Goal: Ask a question

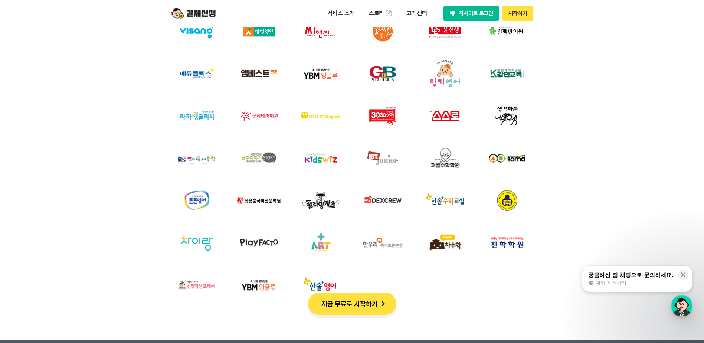
scroll to position [2523, 0]
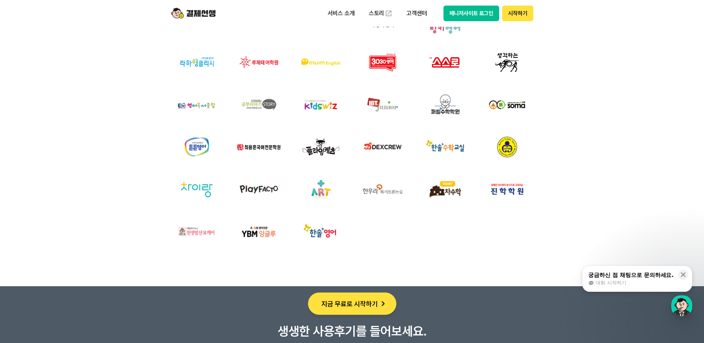
click at [614, 280] on span "대화 시작하기" at bounding box center [611, 282] width 30 height 7
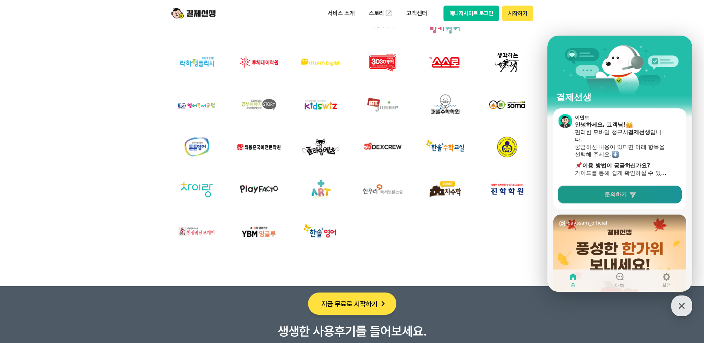
click at [616, 194] on span "문의하기" at bounding box center [615, 194] width 22 height 7
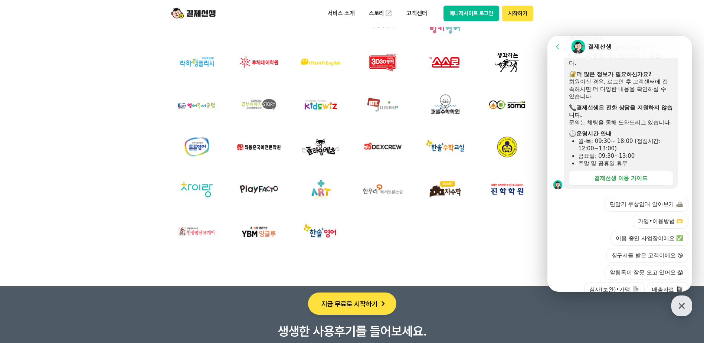
scroll to position [186, 0]
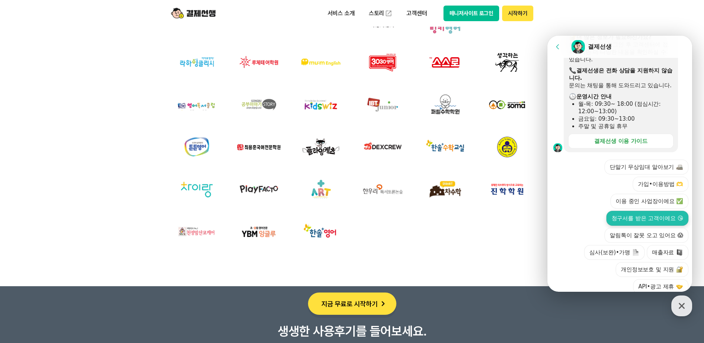
click at [652, 226] on button "청구서를 받은 고객이에요 😘" at bounding box center [647, 218] width 82 height 15
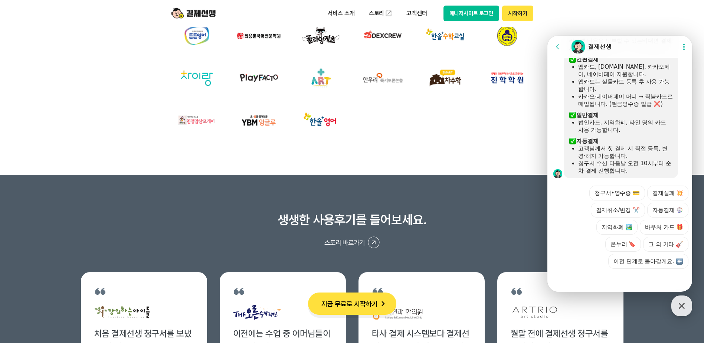
scroll to position [356, 0]
click at [659, 211] on button "자동결제 🎡" at bounding box center [667, 210] width 41 height 15
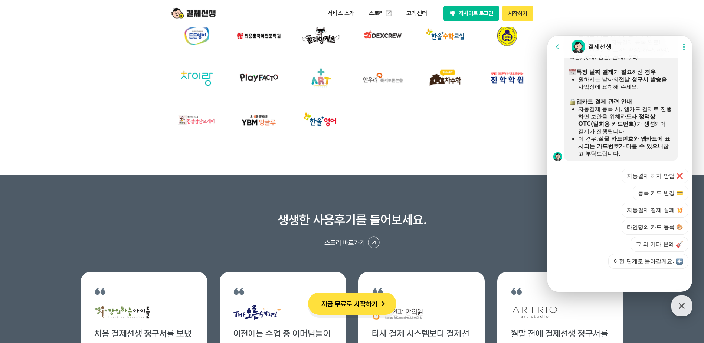
scroll to position [611, 0]
click at [647, 176] on button "자동결제 해지 방법 ❌" at bounding box center [655, 175] width 67 height 15
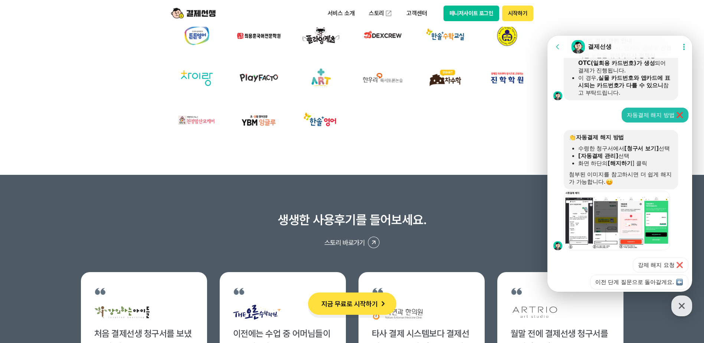
scroll to position [700, 0]
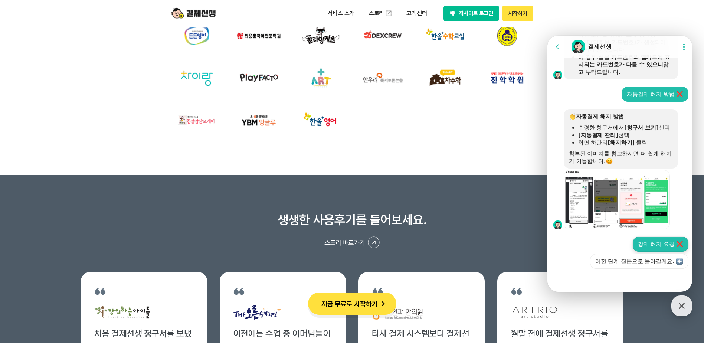
click at [651, 248] on button "강제 해지 요청 ❌" at bounding box center [661, 244] width 56 height 15
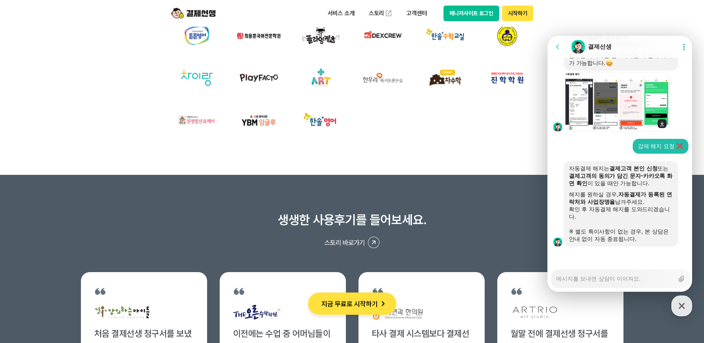
scroll to position [805, 0]
click at [584, 279] on textarea "Messenger Input Textarea" at bounding box center [615, 276] width 118 height 13
type textarea "x"
type textarea "w"
type textarea "x"
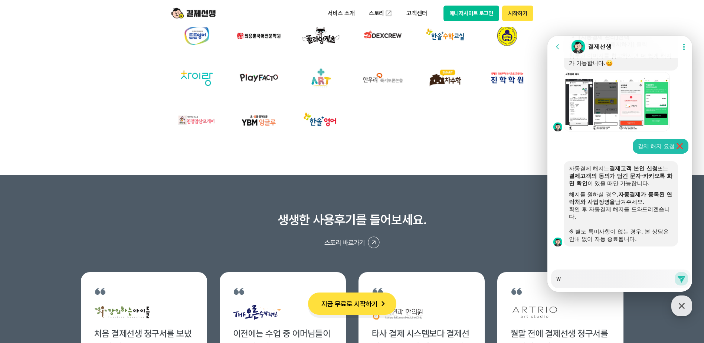
type textarea "wk"
type textarea "x"
type textarea "wke"
type textarea "x"
type textarea "wkeh"
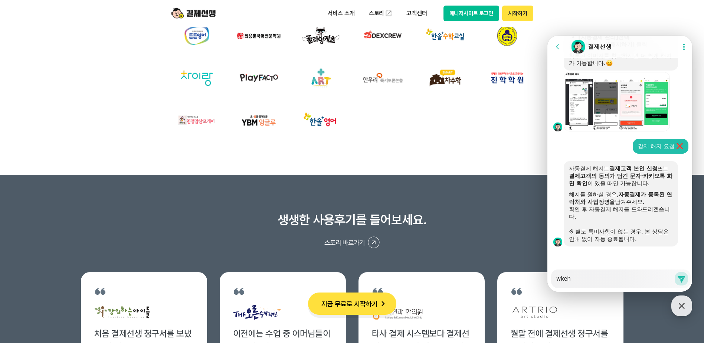
type textarea "x"
type textarea "wke"
type textarea "x"
type textarea "wk"
type textarea "x"
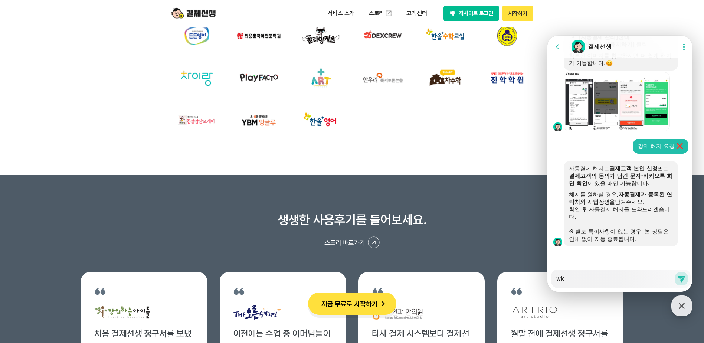
type textarea "w"
type textarea "x"
type textarea "ㅈ"
type textarea "x"
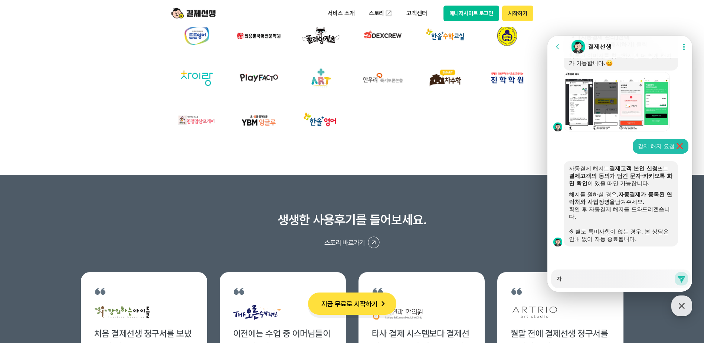
type textarea "잗"
type textarea "x"
type textarea "자도"
type textarea "x"
type textarea "자동"
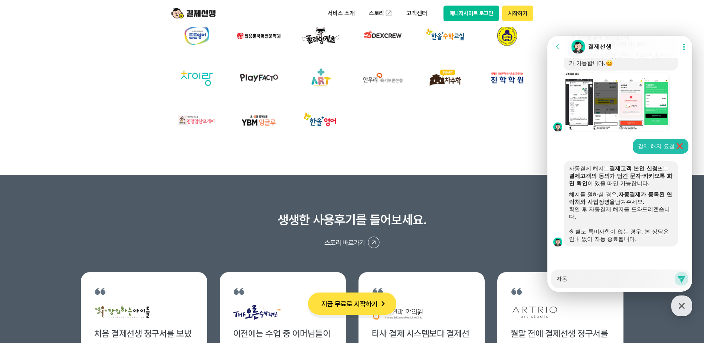
type textarea "x"
type textarea "자동겨"
type textarea "x"
type textarea "자동결"
type textarea "x"
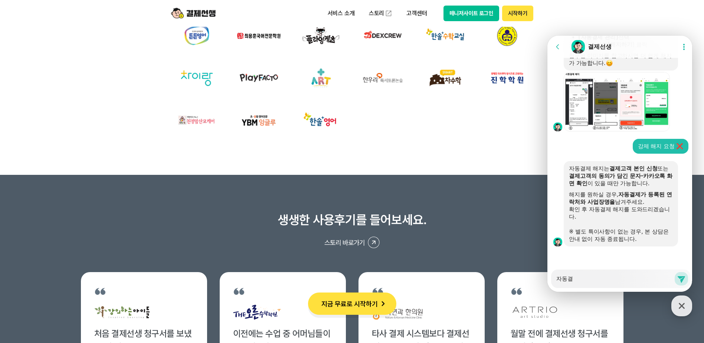
type textarea "자동결ㅈ"
type textarea "x"
type textarea "자동결제"
type textarea "x"
type textarea "자동결젤"
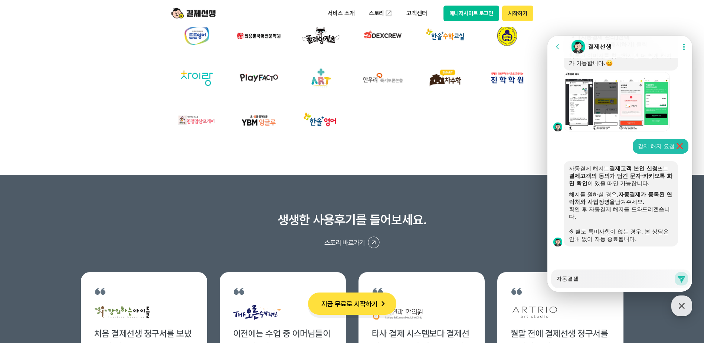
type textarea "x"
type textarea "자동결제르"
type textarea "x"
type textarea "자동결제를"
type textarea "x"
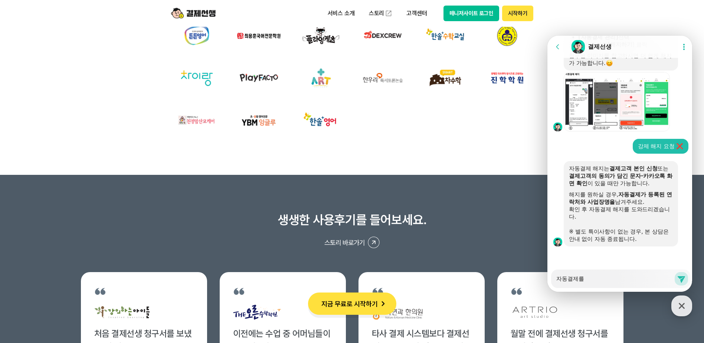
type textarea "자동결제를 ㅅ"
type textarea "x"
type textarea "자동결제를 시"
type textarea "x"
type textarea "자동결제를 신"
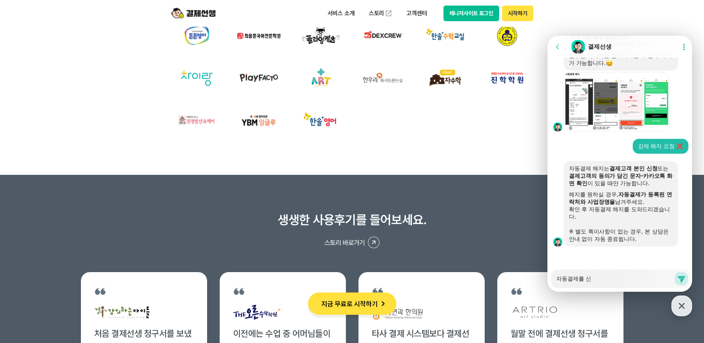
type textarea "x"
type textarea "자동결제를 신ㅊ"
type textarea "x"
type textarea "자동결제를 신처"
type textarea "x"
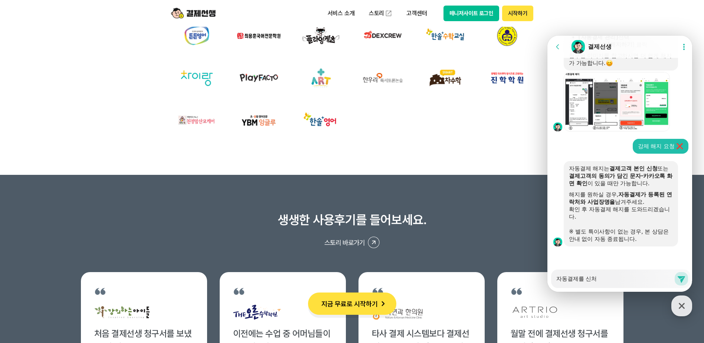
type textarea "자동결제를 신청"
type textarea "x"
type textarea "자동결제를 신청ㅎ"
type textarea "x"
type textarea "자동결제를 신청하"
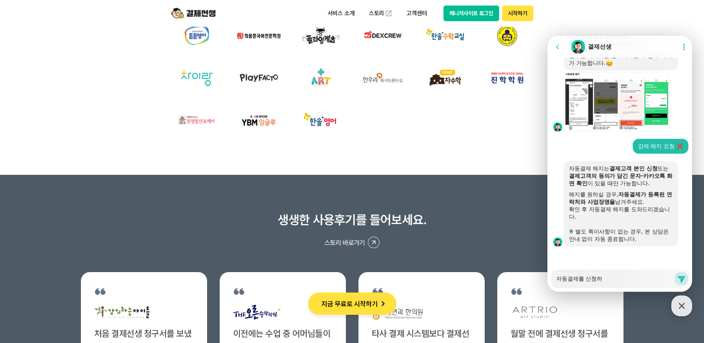
type textarea "x"
type textarea "자동결제를 신청한"
type textarea "x"
type textarea "자동결제를 신청한"
type textarea "x"
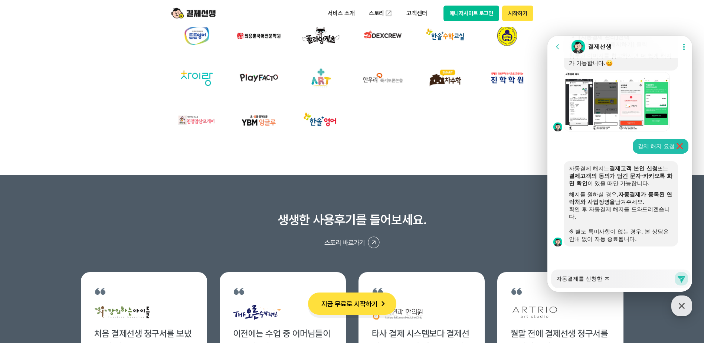
type textarea "자동결제를 신청한 저"
type textarea "x"
type textarea "자동결제를 신청한 적"
type textarea "x"
type textarea "자동결제를 신청한 적이"
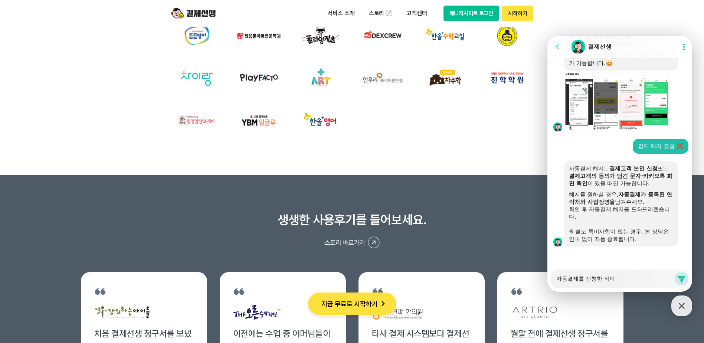
type textarea "x"
type textarea "자동결제를 신청한 적이"
type textarea "x"
type textarea "자동결제를 신청한 적이 ㅇ"
type textarea "x"
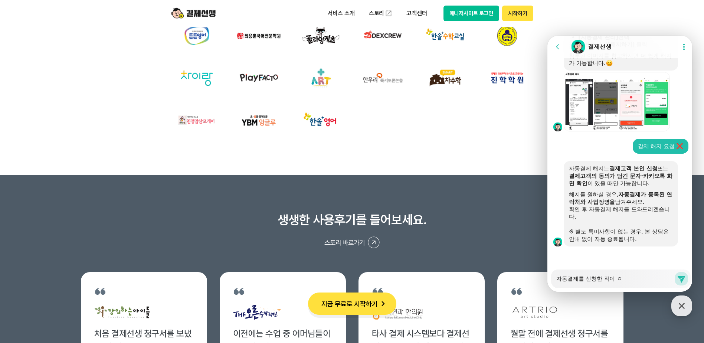
type textarea "자동결제를 신청한 적이 어"
type textarea "x"
type textarea "자동결제를 신청한 적이 없"
type textarea "x"
type textarea "자동결제를 신청한 적이 없ㄴ"
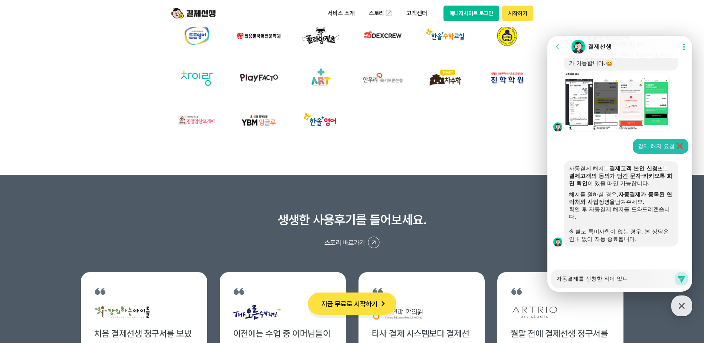
type textarea "x"
type textarea "자동결제를 신청한 적이 없느"
type textarea "x"
type textarea "자동결제를 신청한 적이 없는"
type textarea "x"
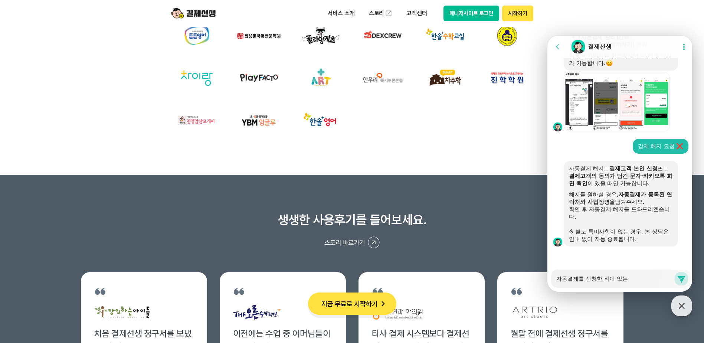
type textarea "자동결제를 신청한 적이 없는ㄷ"
type textarea "x"
type textarea "자동결제를 신청한 적이 없는데"
type textarea "x"
type textarea "자동결제를 신청한 적이 없는데"
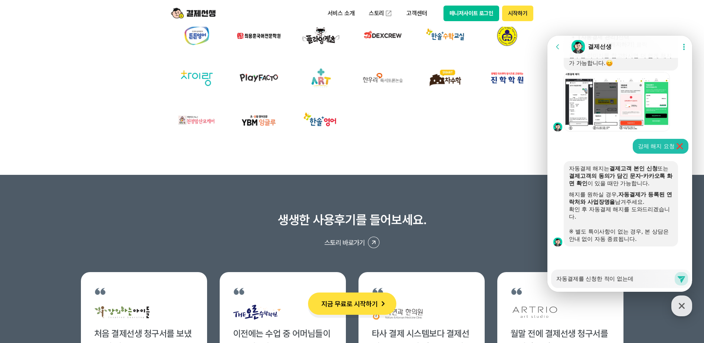
type textarea "x"
type textarea "자동결제를 신청한 적이 없는데 ㅅ"
type textarea "x"
type textarea "자동결제를 신청한 적이 없는데 시"
type textarea "x"
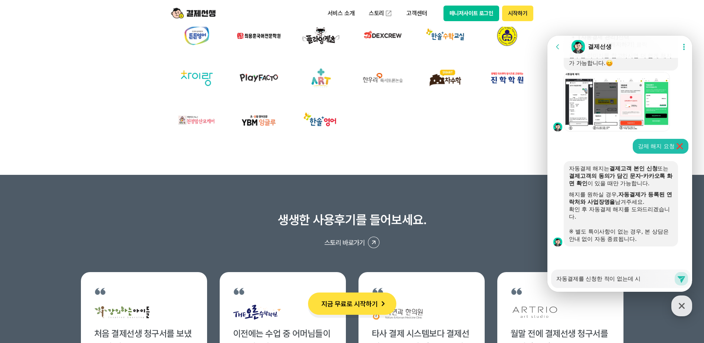
type textarea "자동결제를 신청한 적이 없는데 [DEMOGRAPHIC_DATA]"
type textarea "x"
type textarea "자동결제를 신청한 적이 없는데 신ㅊ"
type textarea "x"
type textarea "자동결제를 신청한 적이 없는데 신청"
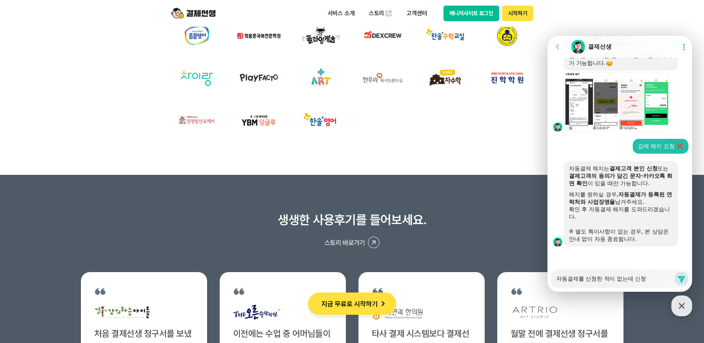
type textarea "x"
type textarea "자동결제를 신청한 적이 없는데 [DEMOGRAPHIC_DATA]"
type textarea "x"
type textarea "자동결제를 신청한 적이 없는데 신청도"
type textarea "x"
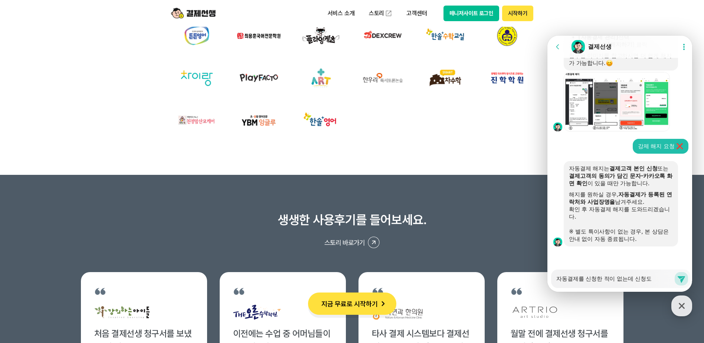
type textarea "자동결제를 신청한 적이 없는데 신청되"
type textarea "x"
type textarea "자동결제를 신청한 적이 없는데 신청됙"
type textarea "x"
type textarea "자동결제를 신청한 적이 없는데 신청되고"
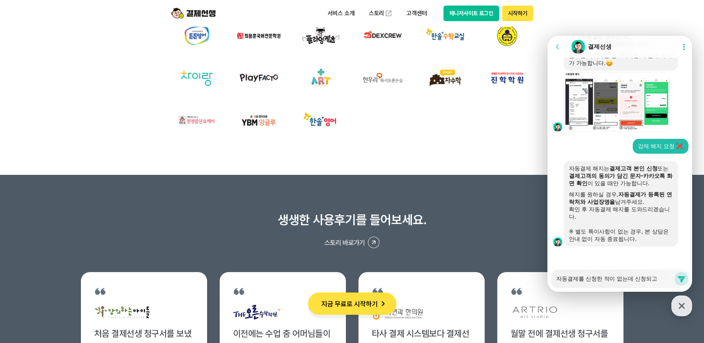
type textarea "x"
type textarea "자동결제를 신청한 적이 없는데 신청되고"
type textarea "x"
type textarea "자동결제를 신청한 적이 없는데 신청되고"
type textarea "x"
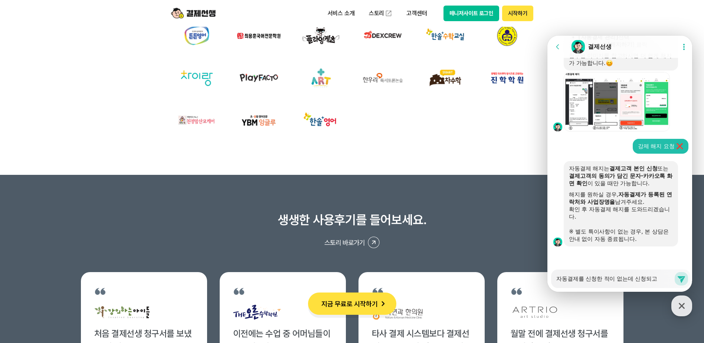
type textarea "자동결제를 신청한 적이 없는데 신청되"
type textarea "x"
type textarea "자동결제를 신청한 적이 없는데 신청되ㅇ"
type textarea "x"
type textarea "자동결제를 신청한 적이 없는데 신청되어"
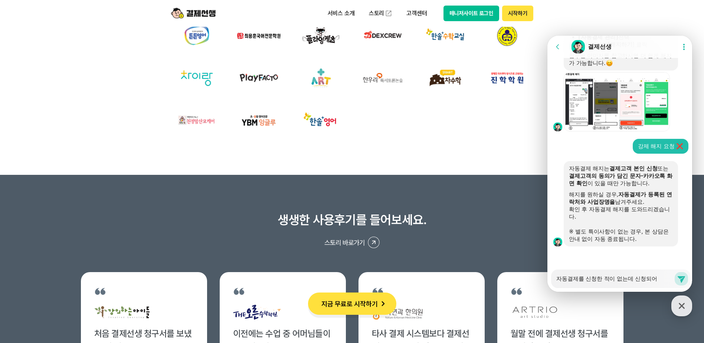
type textarea "x"
type textarea "자동결제를 신청한 적이 없는데 신청되었"
type textarea "x"
type textarea "자동결제를 신청한 적이 없는데 신청되었ㄷ"
type textarea "x"
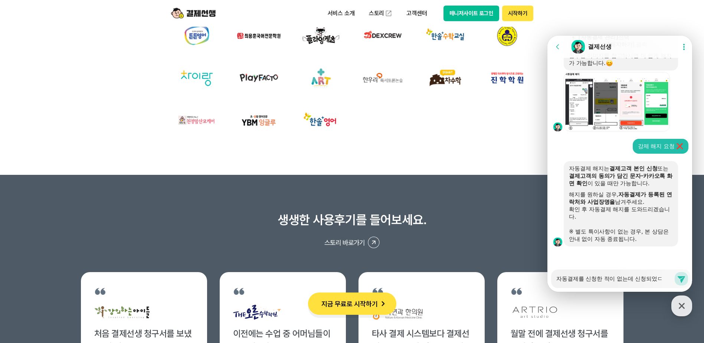
type textarea "자동결제를 신청한 적이 없는데 신청되었다"
type textarea "x"
type textarea "자동결제를 신청한 적이 없는데 신청되었닥"
type textarea "x"
type textarea "자동결제를 신청한 적이 없는데 신청되었다가"
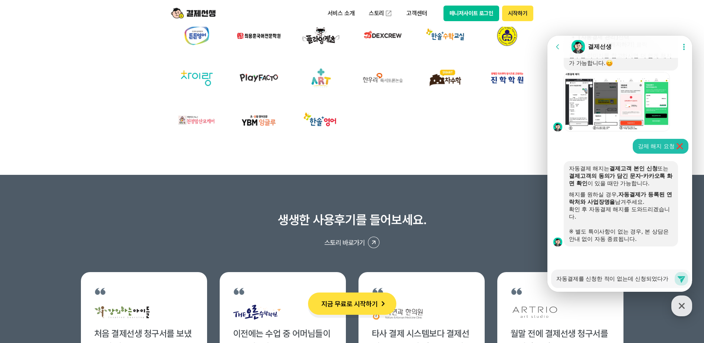
type textarea "x"
type textarea "자동결제를 신청한 적이 없는데 신청되었다가"
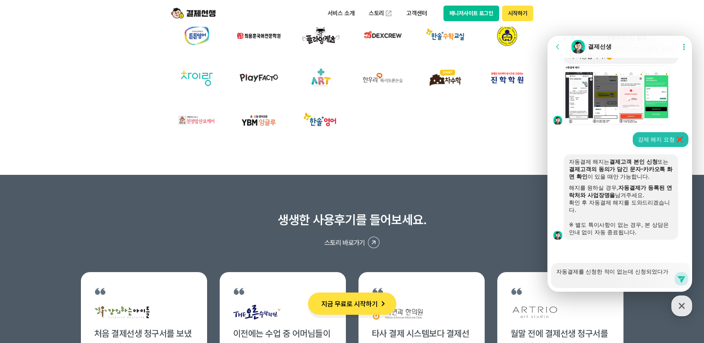
type textarea "x"
type textarea "자동결제를 신청한 적이 없는데 신청되었다가 ㅎ"
type textarea "x"
type textarea "자동결제를 신청한 적이 없는데 신청되었다가 해"
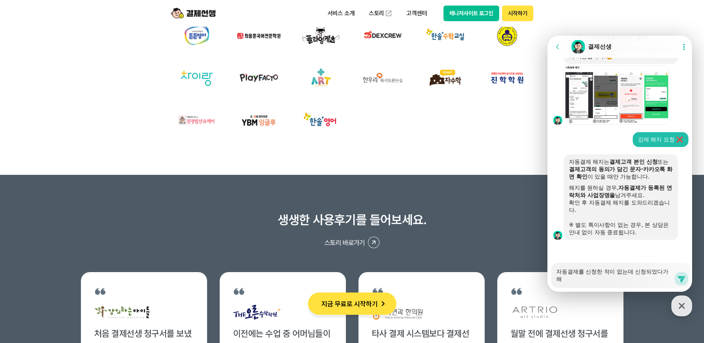
type textarea "x"
type textarea "자동결제를 신청한 적이 없는데 신청되었다가 햊"
type textarea "x"
type textarea "자동결제를 신청한 적이 없는데 신청되었다가 해지"
type textarea "x"
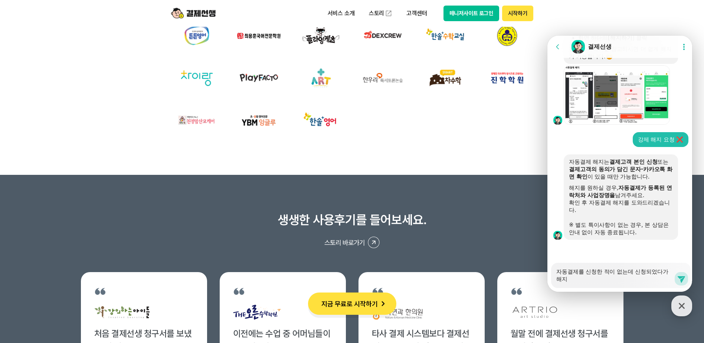
type textarea "자동결제를 신청한 적이 없는데 신청되었다가 해짇"
type textarea "x"
type textarea "자동결제를 신청한 적이 없는데 신청되었다가 해지도"
type textarea "x"
type textarea "자동결제를 신청한 적이 없는데 신청되었다가 해지되"
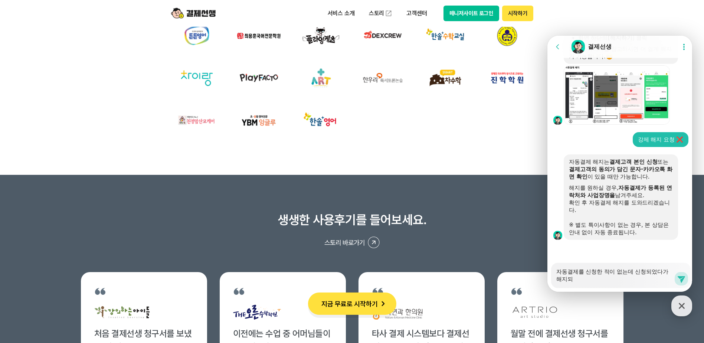
type textarea "x"
type textarea "자동결제를 신청한 적이 없는데 신청되었다가 해지됭"
type textarea "x"
type textarea "자동결제를 신청한 적이 없는데 신청되었다가 해지되어"
type textarea "x"
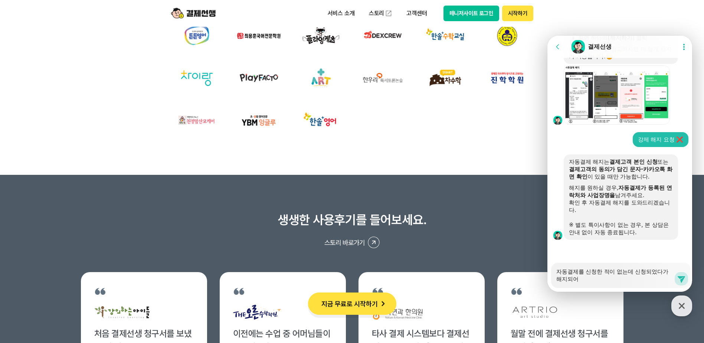
type textarea "자동결제를 신청한 적이 없는데 신청되었다가 해지되었"
type textarea "x"
type textarea "자동결제를 신청한 적이 없는데 신청되었다가 해지되었ㄷ"
type textarea "x"
type textarea "자동결제를 신청한 적이 없는데 신청되었다가 해지되었다"
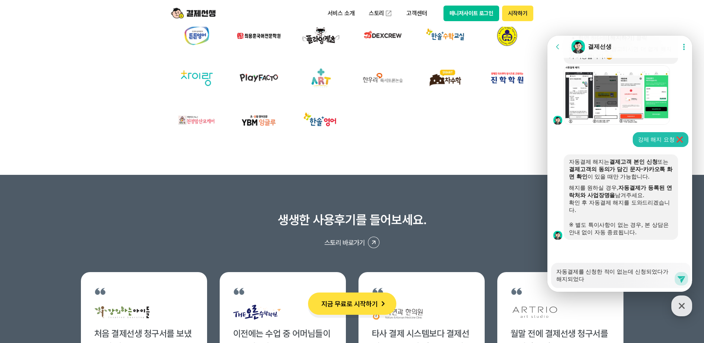
type textarea "x"
type textarea "자동결제를 신청한 적이 없는데 신청되었다가 해지되었다가"
type textarea "x"
type textarea "자동결제를 신청한 적이 없는데 신청되었다가 해지되었다가"
type textarea "x"
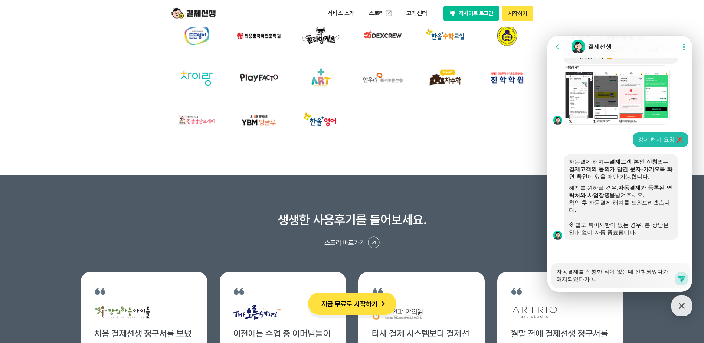
type textarea "자동결제를 신청한 적이 없는데 신청되었다가 해지되었다가 다"
type textarea "x"
type textarea "자동결제를 신청한 적이 없는데 신청되었다가 해지되었다가 닷"
type textarea "x"
type textarea "자동결제를 신청한 적이 없는데 신청되었다가 해지되었다가 다시"
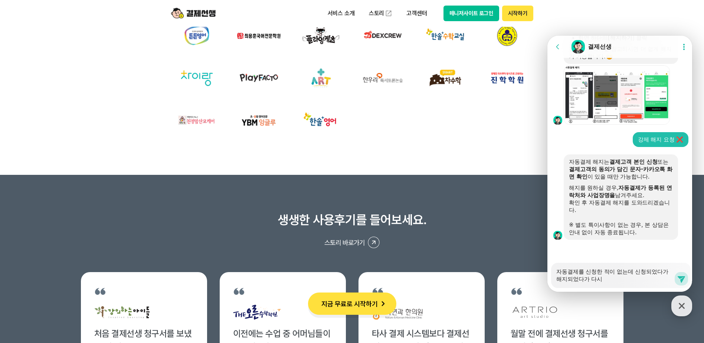
type textarea "x"
type textarea "자동결제를 신청한 적이 없는데 신청되었다가 해지되었다가 다시"
type textarea "x"
type textarea "자동결제를 신청한 적이 없는데 신청되었다가 해지되었다가 다시 ㅅ"
type textarea "x"
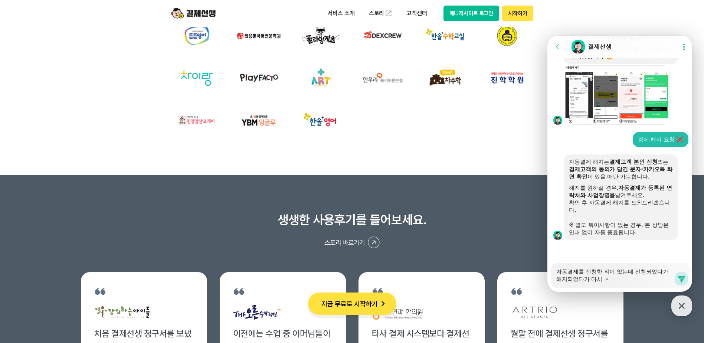
type textarea "자동결제를 신청한 적이 없는데 신청되었다가 해지되었다가 다시 시"
type textarea "x"
type textarea "자동결제를 신청한 적이 없는데 신청되었다가 해지되었다가 다시 [DEMOGRAPHIC_DATA]"
type textarea "x"
type textarea "자동결제를 신청한 적이 없는데 신청되었다가 해지되었다가 다시 신처"
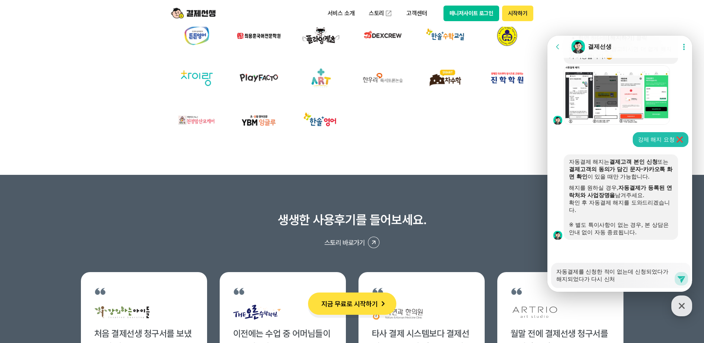
type textarea "x"
type textarea "자동결제를 신청한 적이 없는데 신청되었다가 해지되었다가 다시 신청"
type textarea "x"
type textarea "자동결제를 신청한 적이 없는데 신청되었다가 해지되었다가 다시 [DEMOGRAPHIC_DATA]"
type textarea "x"
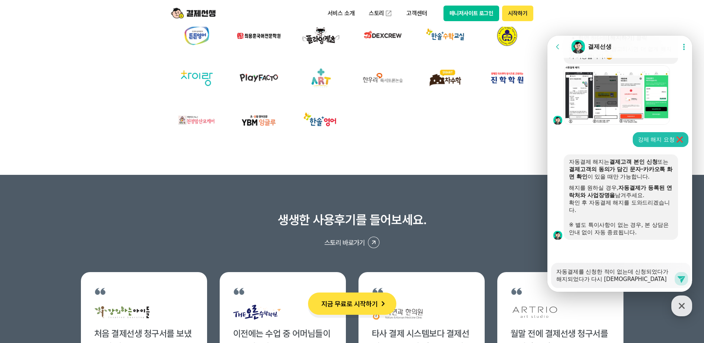
type textarea "자동결제를 신청한 적이 없는데 신청되었다가 해지되었다가 다시 [GEOGRAPHIC_DATA]"
type textarea "x"
type textarea "자동결제를 신청한 적이 없는데 신청되었다가 해지되었다가 다시 [DEMOGRAPHIC_DATA]"
type textarea "x"
type textarea "자동결제를 신청한 적이 없는데 신청되었다가 해지되었다가 다시 신청되어"
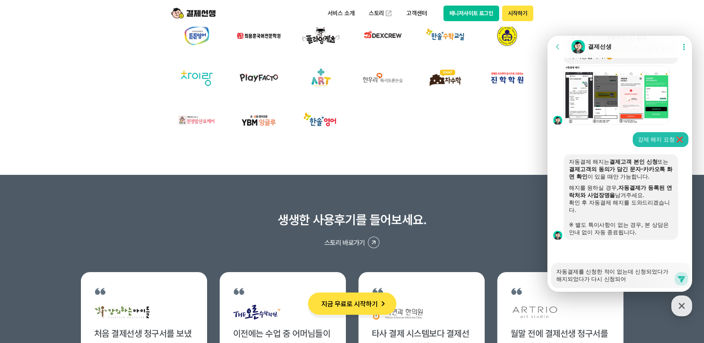
type textarea "x"
type textarea "자동결제를 신청한 적이 없는데 신청되었다가 해지되었다가 다시 신청되었"
type textarea "x"
type textarea "자동결제를 신청한 적이 없는데 신청되었다가 해지되었다가 다시 신청되었ㅇ"
type textarea "x"
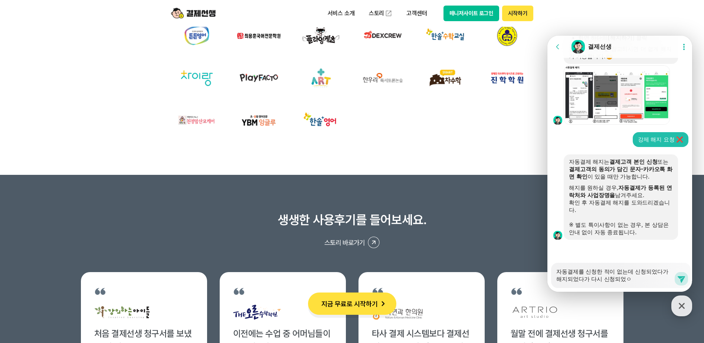
type textarea "자동결제를 신청한 적이 없는데 신청되었다가 해지되었다가 다시 신청되었어"
type textarea "x"
type textarea "자동결제를 신청한 적이 없는데 신청되었다가 해지되었다가 다시 신청되었어요"
type textarea "x"
type textarea "자동결제를 신청한 적이 없는데 신청되었다가 해지되었다가 다시 신청되었어요"
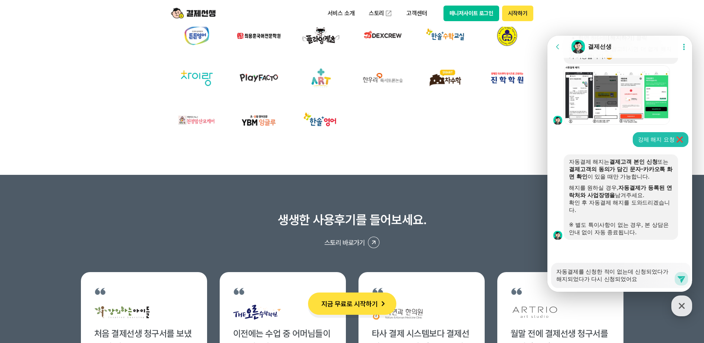
type textarea "x"
type textarea "자동결제를 신청한 적이 없는데 신청되었다가 해지되었다가 다시 신청되었어요 ㄴ"
type textarea "x"
type textarea "자동결제를 신청한 적이 없는데 신청되었다가 해지되었다가 다시 신청되었어요 눅"
type textarea "x"
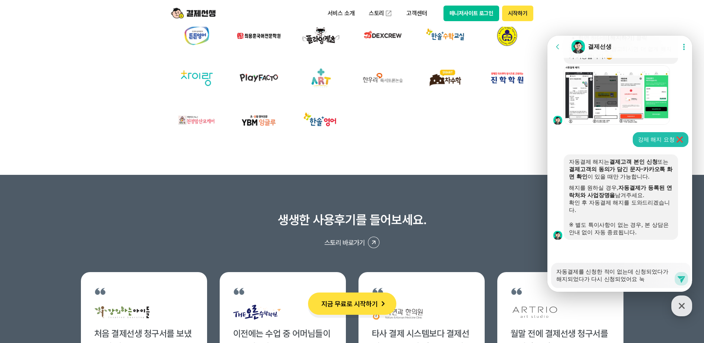
type textarea "자동결제를 신청한 적이 없는데 신청되었다가 해지되었다가 다시 신청되었어요 누가"
type textarea "x"
type textarea "자동결제를 신청한 적이 없는데 신청되었다가 해지되었다가 다시 신청되었어요 누가"
type textarea "x"
type textarea "자동결제를 신청한 적이 없는데 신청되었다가 해지되었다가 다시 신청되었어요 누가 ㅎ"
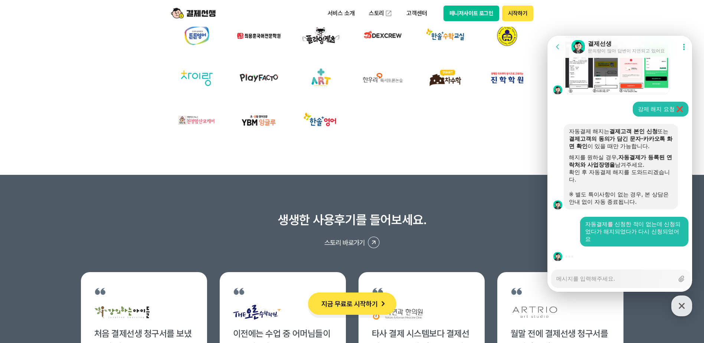
scroll to position [999, 0]
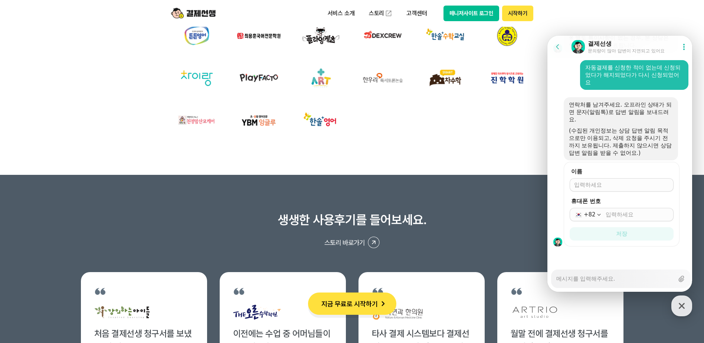
click at [585, 279] on textarea "Messenger Input Textarea" at bounding box center [615, 276] width 118 height 13
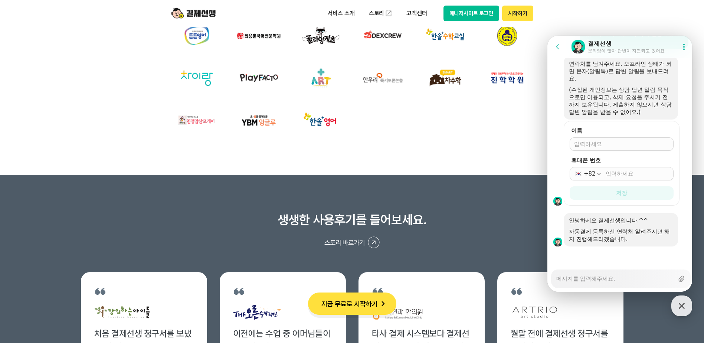
scroll to position [1040, 0]
click at [603, 278] on textarea "Messenger Input Textarea" at bounding box center [615, 276] width 118 height 13
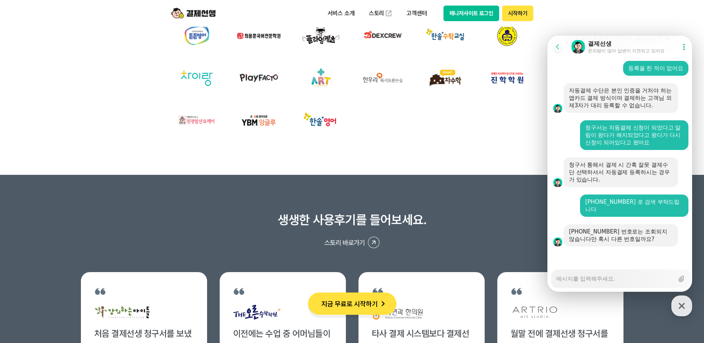
scroll to position [1225, 0]
click at [601, 281] on textarea "Messenger Input Textarea" at bounding box center [615, 276] width 118 height 13
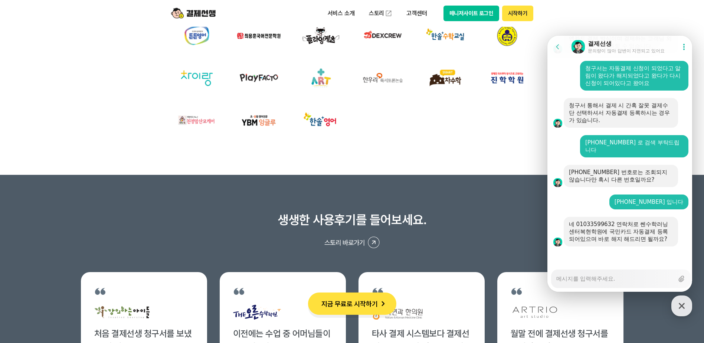
scroll to position [1285, 0]
click at [599, 279] on textarea "Messenger Input Textarea" at bounding box center [615, 276] width 118 height 13
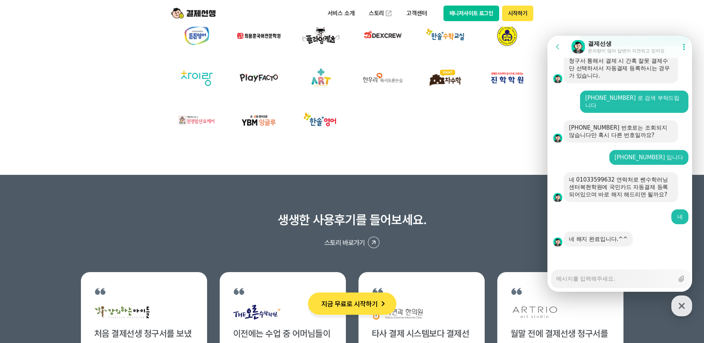
scroll to position [1329, 0]
click at [578, 274] on textarea "Messenger Input Textarea" at bounding box center [615, 276] width 118 height 13
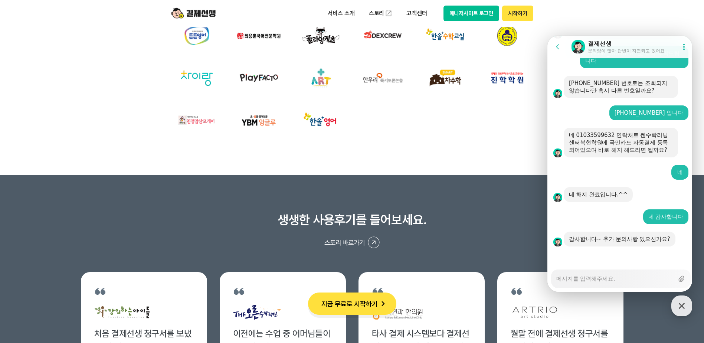
scroll to position [1374, 0]
click at [587, 276] on textarea "Messenger Input Textarea" at bounding box center [615, 276] width 118 height 13
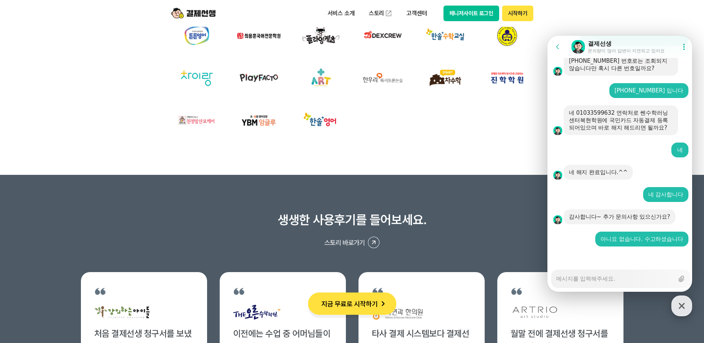
click at [687, 304] on icon "button" at bounding box center [681, 305] width 13 height 13
